Goal: Information Seeking & Learning: Understand process/instructions

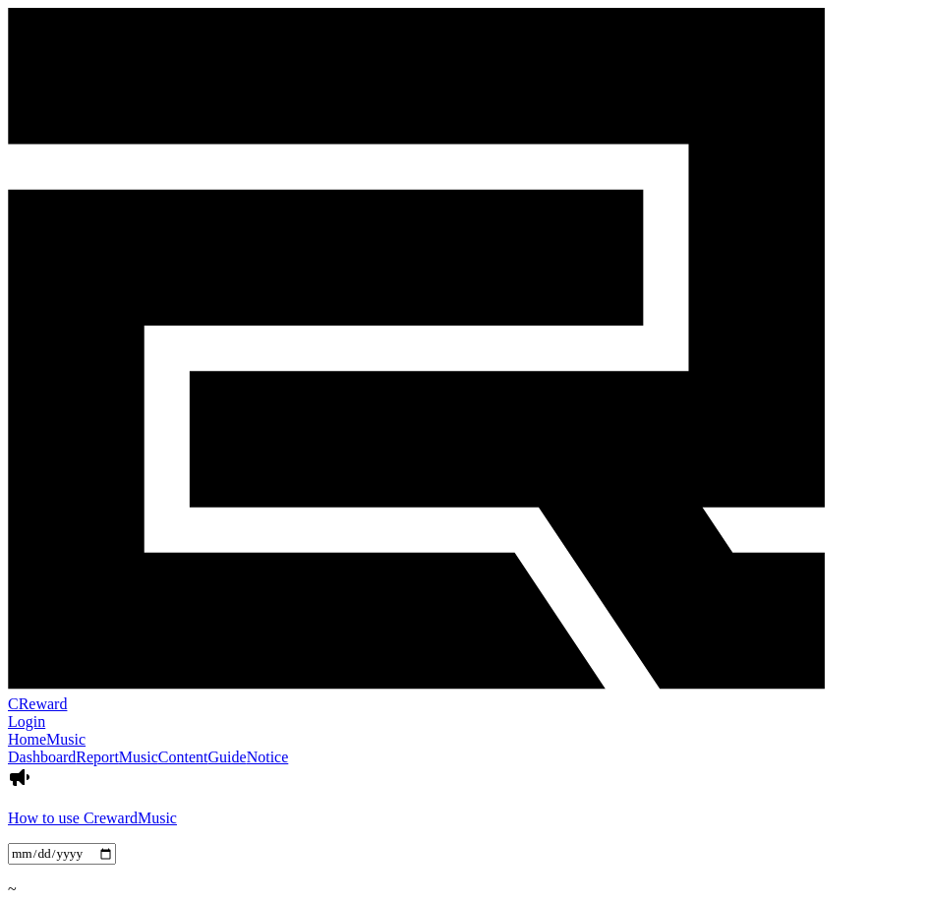
click at [289, 748] on link "Notice" at bounding box center [268, 756] width 42 height 17
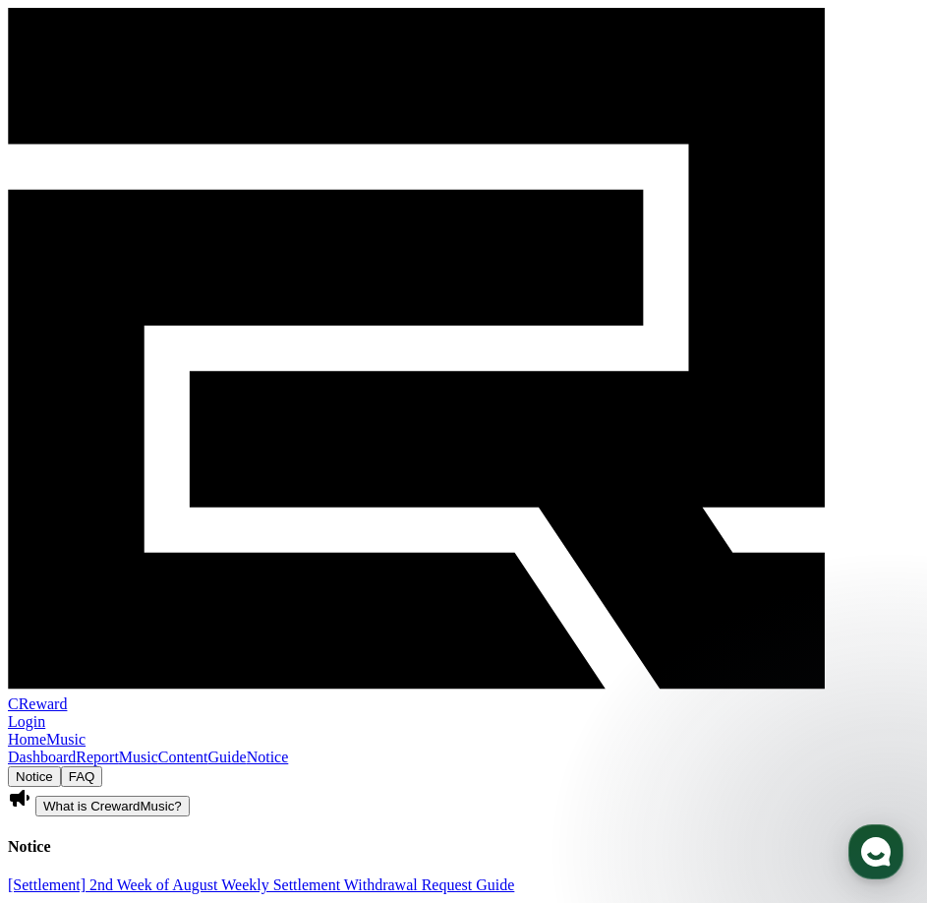
click at [247, 748] on link "Guide" at bounding box center [227, 756] width 38 height 17
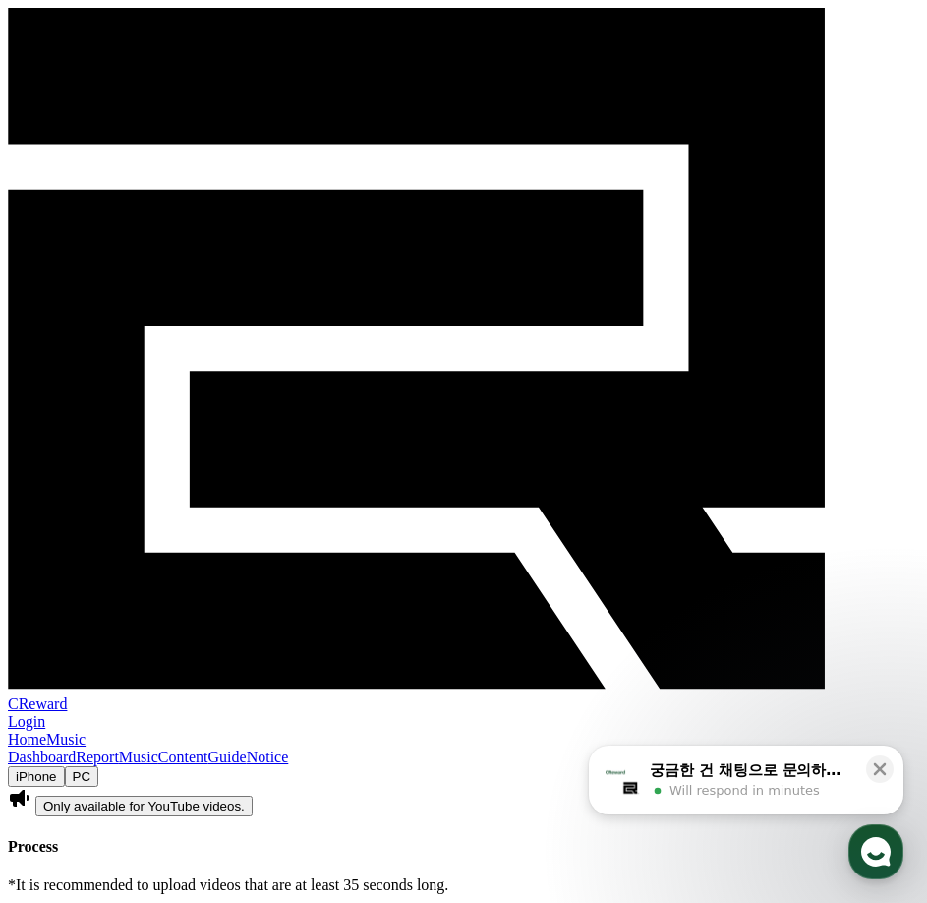
click at [99, 766] on button "PC" at bounding box center [82, 776] width 34 height 21
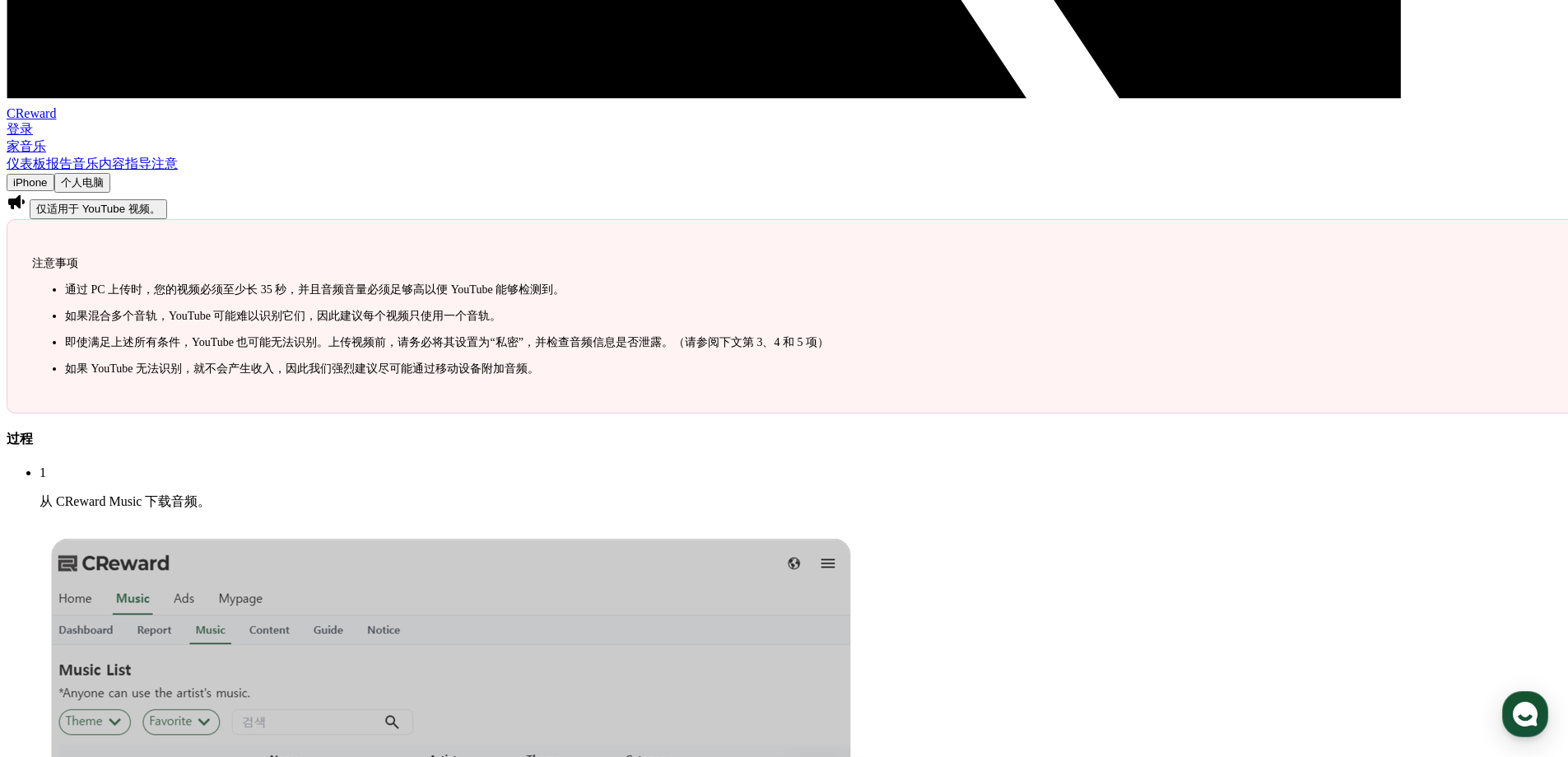
scroll to position [1153, 0]
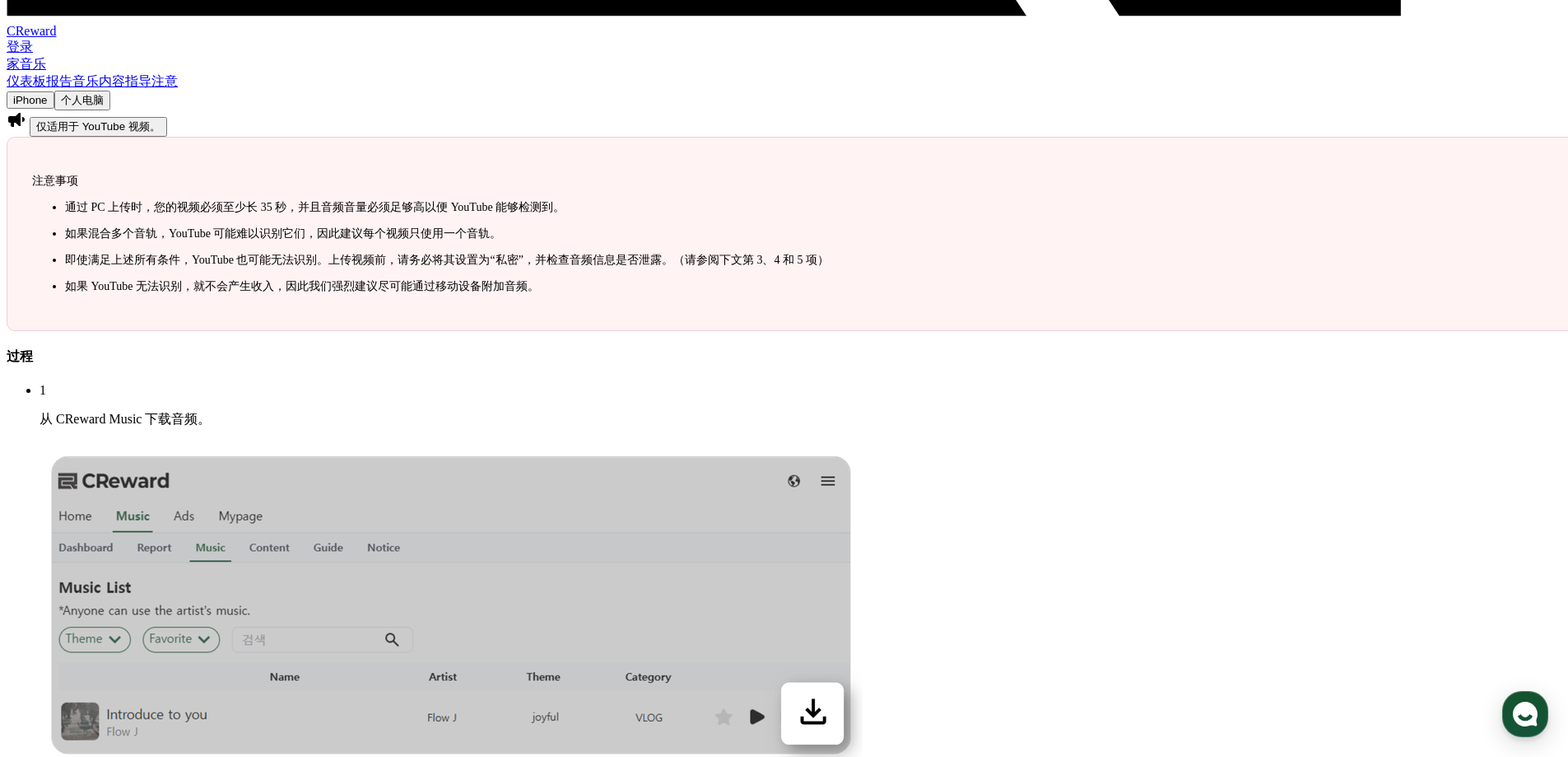
drag, startPoint x: 303, startPoint y: 230, endPoint x: 455, endPoint y: 238, distance: 152.2
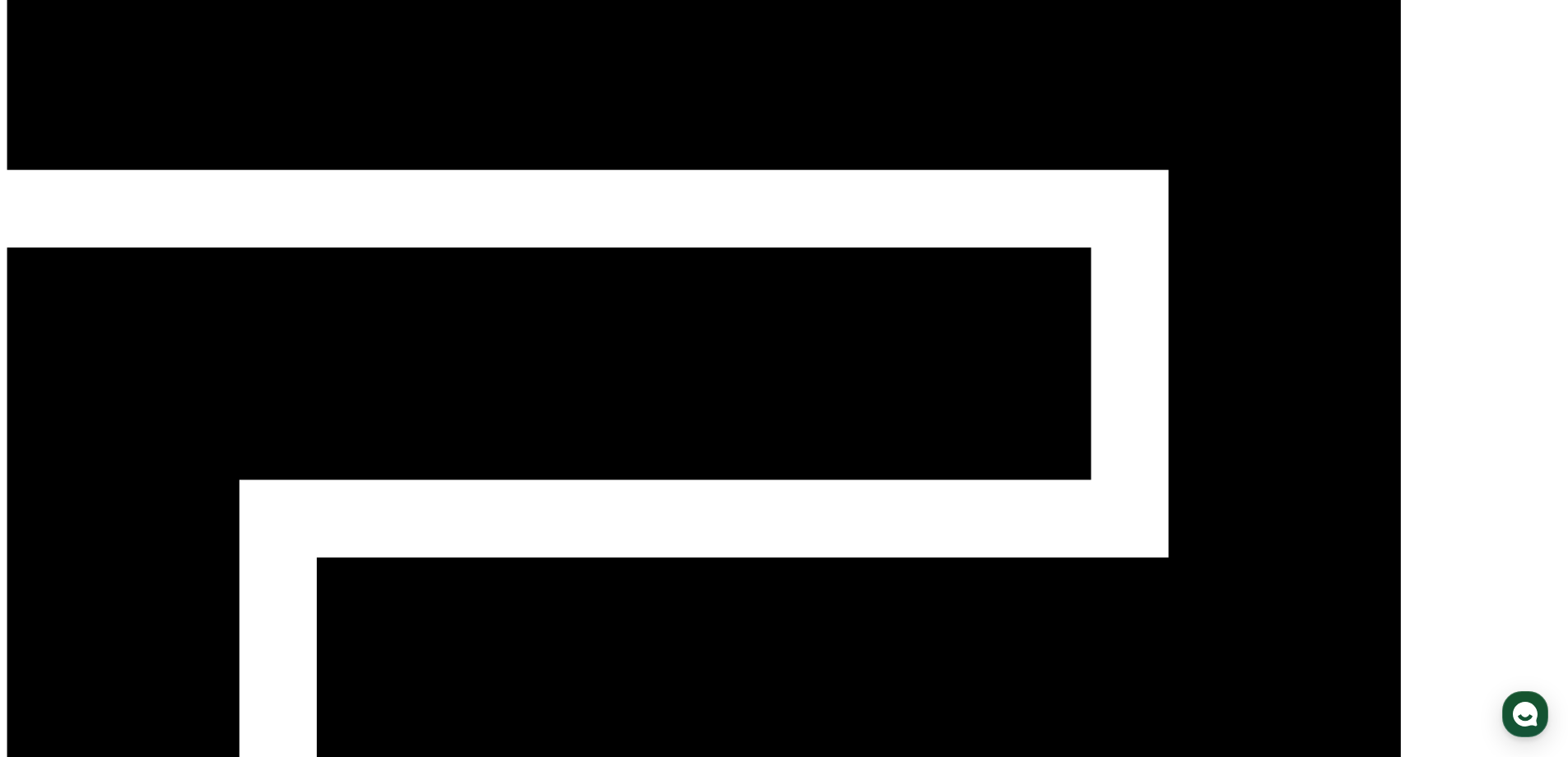
scroll to position [0, 0]
